Goal: Task Accomplishment & Management: Manage account settings

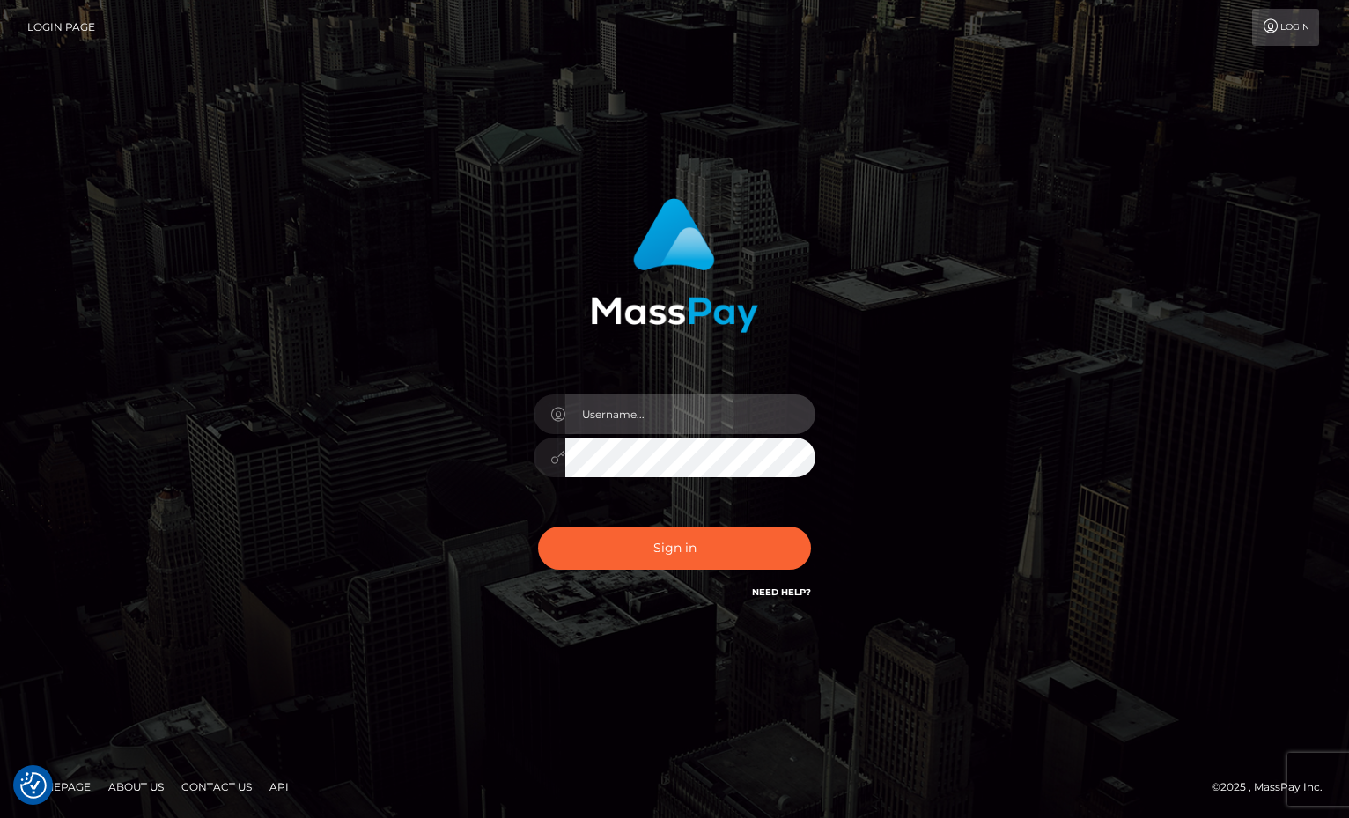
click at [646, 402] on input "text" at bounding box center [690, 415] width 250 height 40
type input "Sameer.megabonanza"
click at [538, 527] on button "Sign in" at bounding box center [674, 548] width 273 height 43
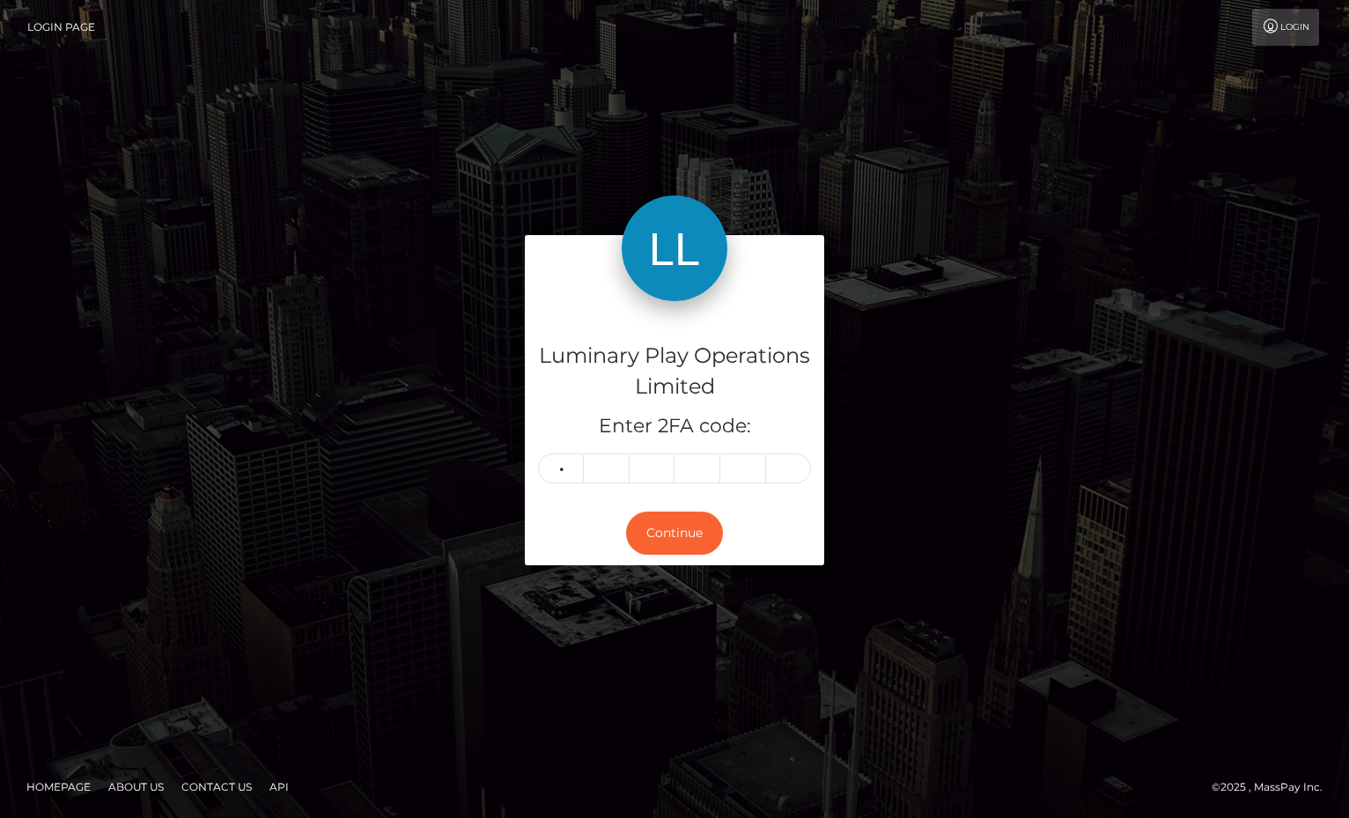
type input "6"
type input "8"
type input "6"
type input "7"
type input "5"
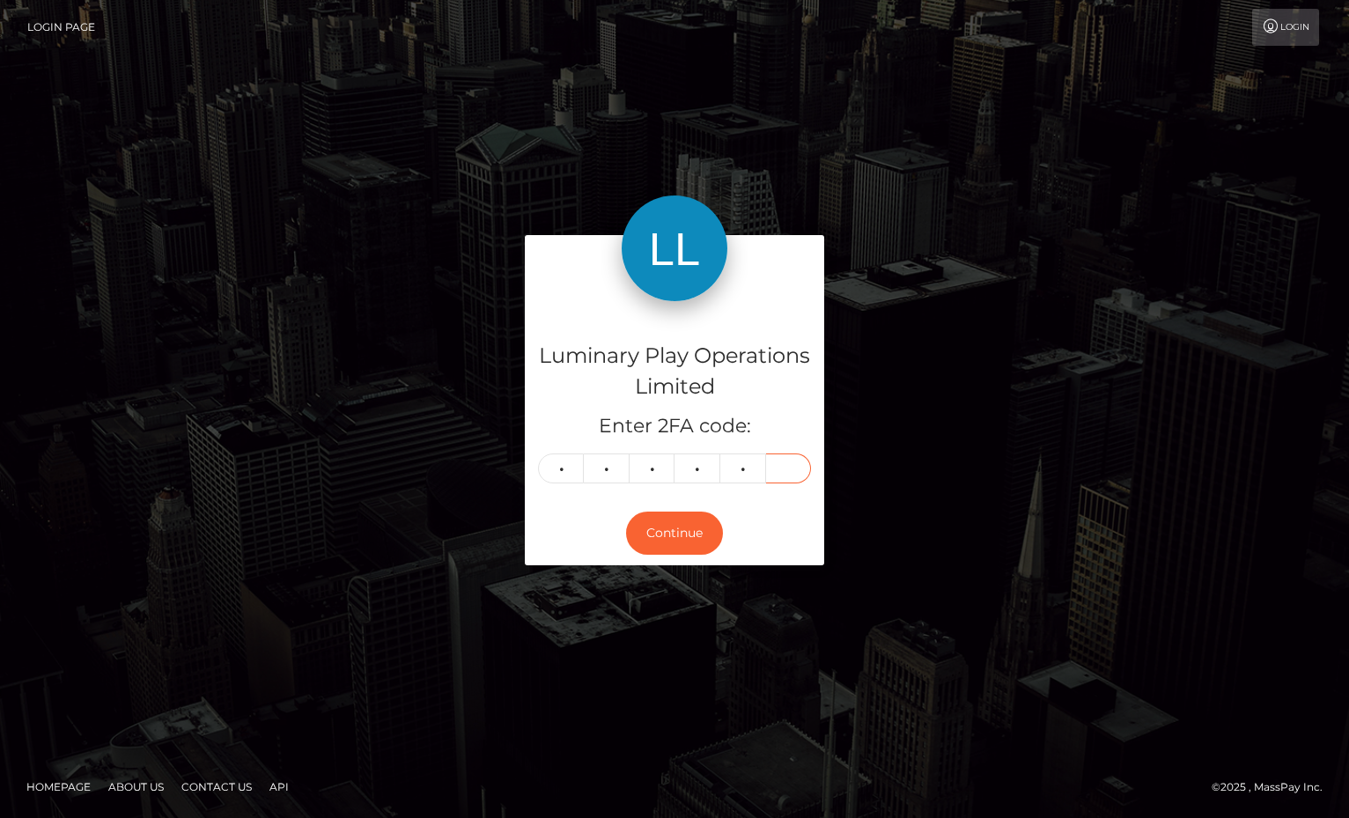
type input "4"
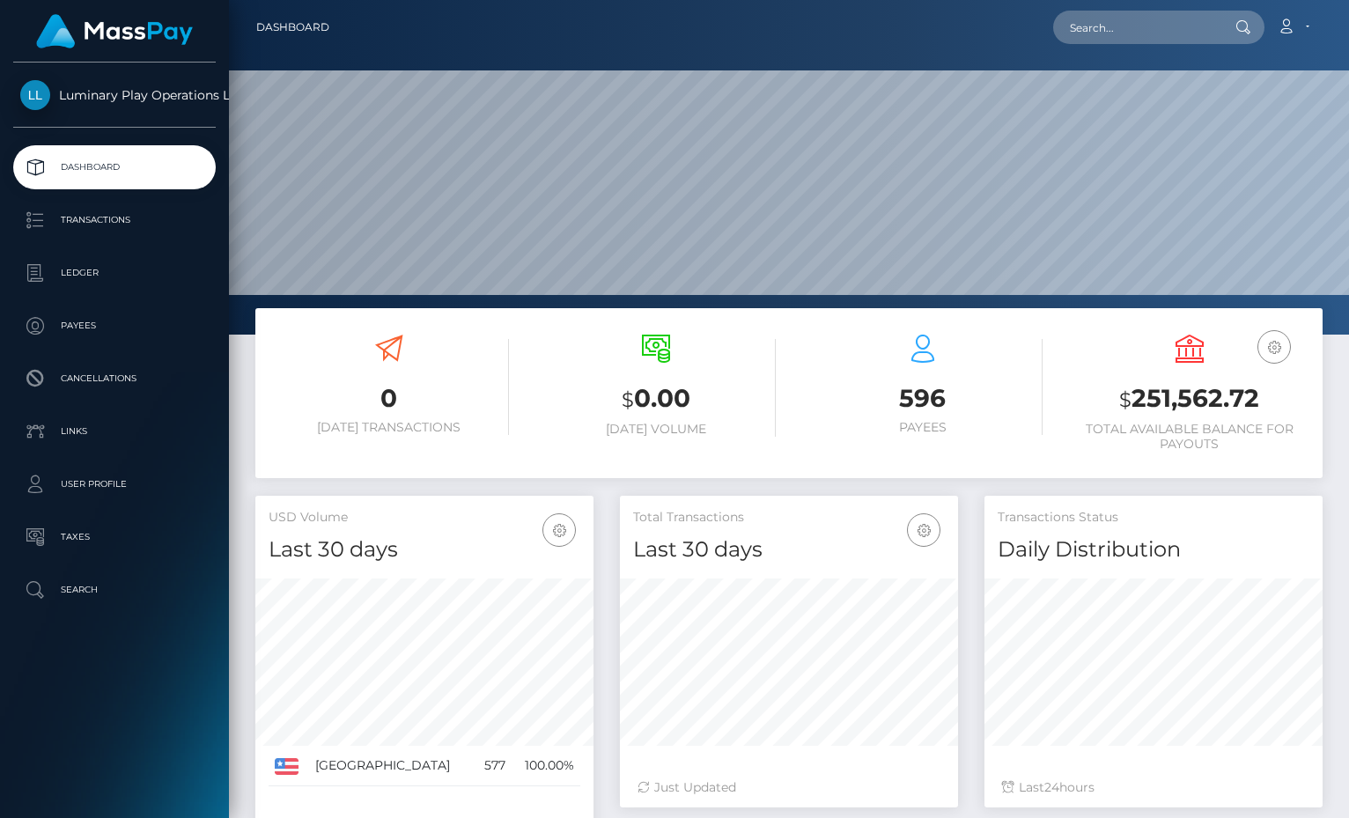
scroll to position [312, 338]
click at [1159, 396] on h3 "$ 251,562.72" at bounding box center [1189, 399] width 240 height 36
copy h3 "251,562.72"
